Goal: Information Seeking & Learning: Compare options

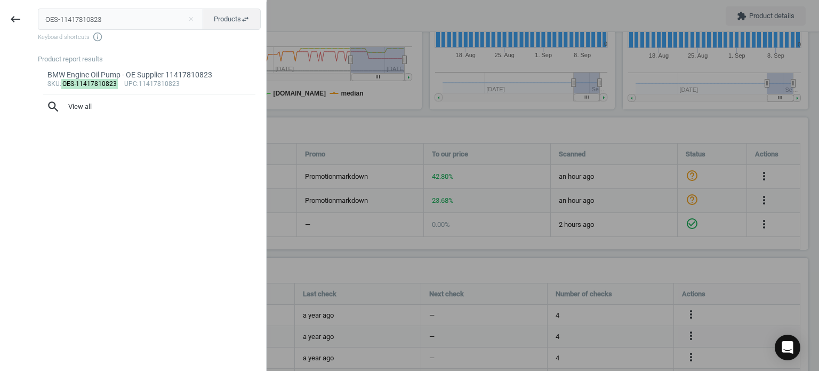
click at [96, 19] on input "OES-11417810823" at bounding box center [121, 19] width 166 height 21
type input "VDO-A2C59506263"
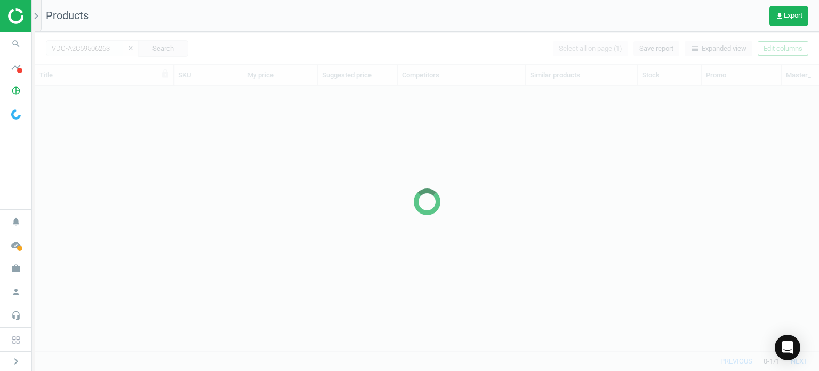
scroll to position [249, 775]
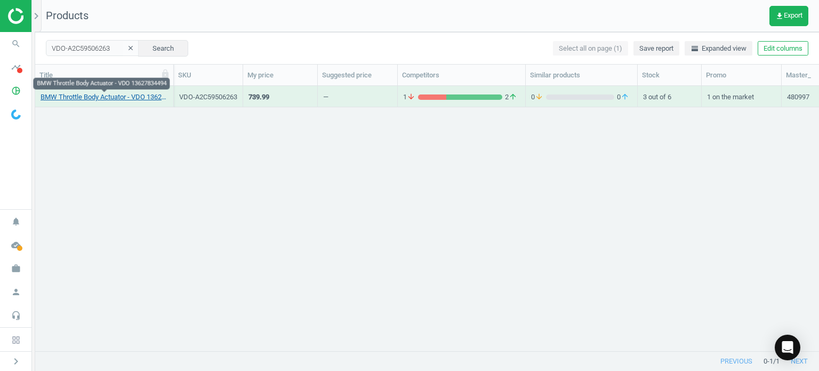
click at [133, 101] on link "BMW Throttle Body Actuator - VDO 13627834494" at bounding box center [104, 97] width 127 height 10
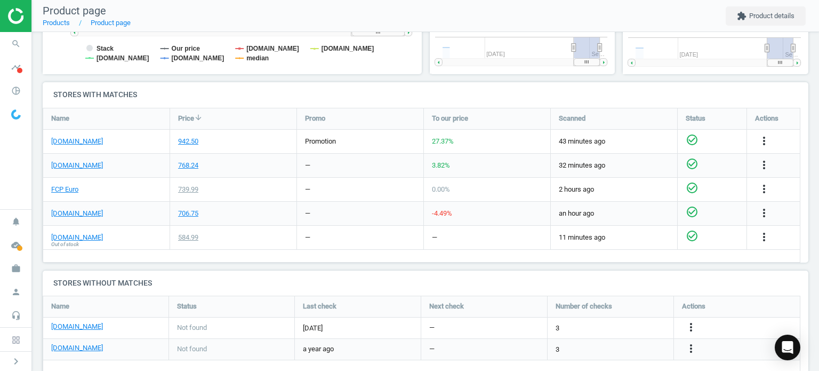
scroll to position [230, 391]
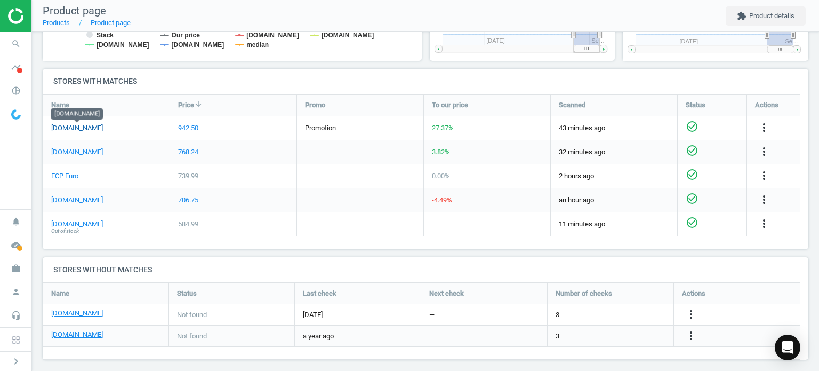
click at [89, 127] on link "[DOMAIN_NAME]" at bounding box center [77, 128] width 52 height 10
click at [59, 180] on div "FCP Euro" at bounding box center [106, 175] width 126 height 23
click at [59, 175] on link "FCP Euro" at bounding box center [64, 176] width 27 height 10
click at [66, 154] on link "[DOMAIN_NAME]" at bounding box center [77, 152] width 52 height 10
